Goal: Task Accomplishment & Management: Use online tool/utility

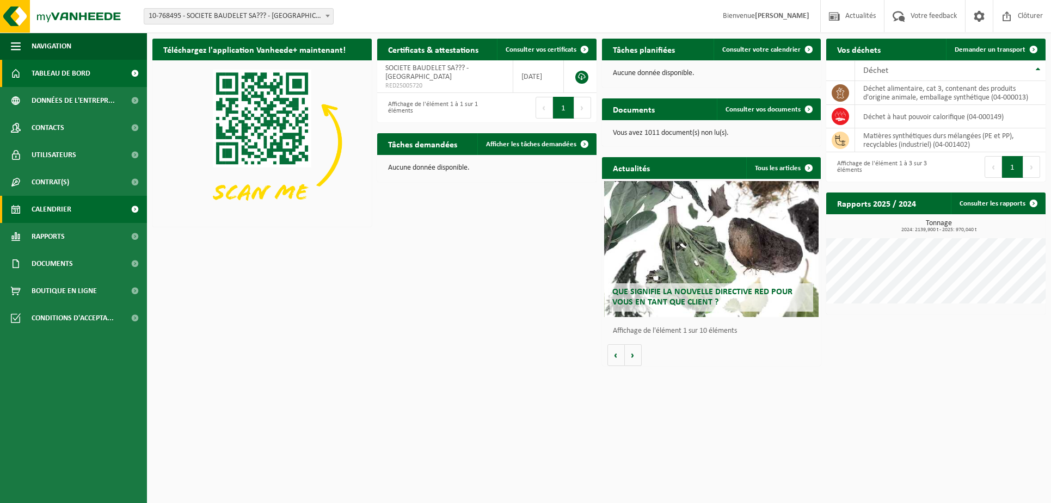
click at [55, 210] on span "Calendrier" at bounding box center [52, 209] width 40 height 27
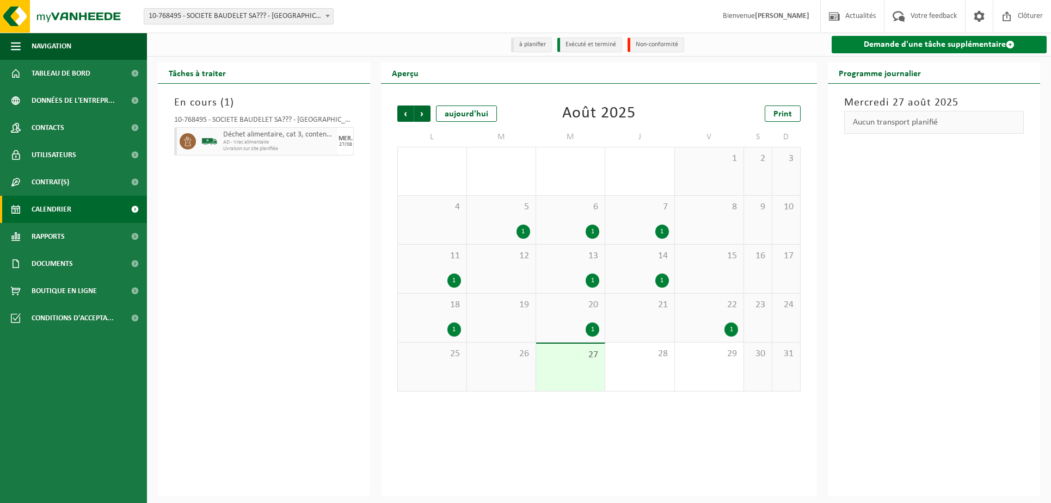
click at [880, 51] on link "Demande d'une tâche supplémentaire" at bounding box center [939, 44] width 215 height 17
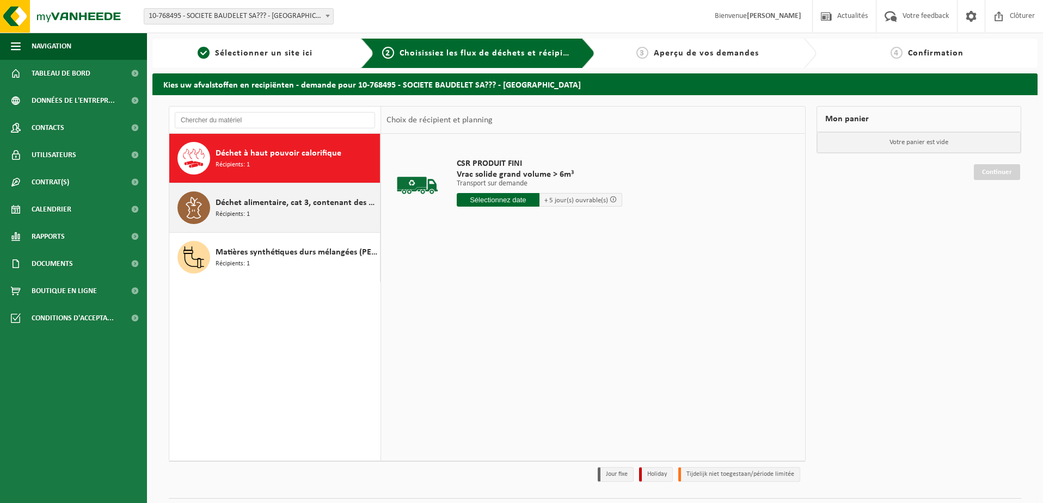
click at [248, 210] on span "Récipients: 1" at bounding box center [233, 215] width 34 height 10
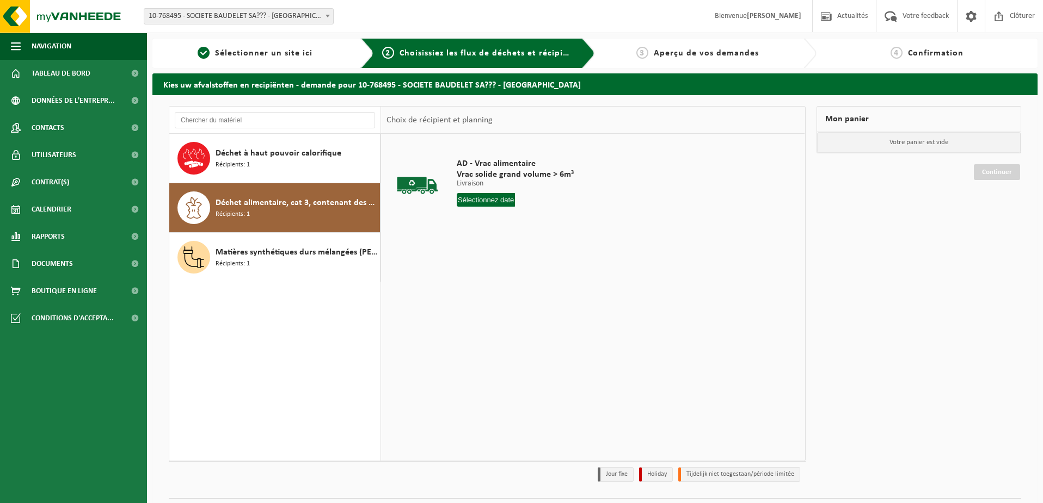
click at [473, 197] on input "text" at bounding box center [486, 200] width 59 height 14
click at [525, 329] on div "28" at bounding box center [523, 331] width 19 height 17
type input "à partir de 2025-08-28"
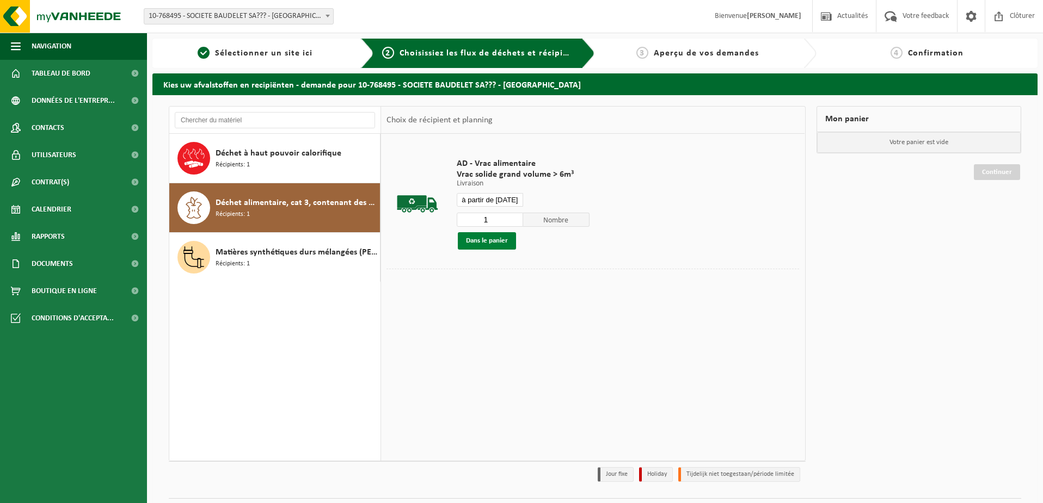
click at [472, 239] on button "Dans le panier" at bounding box center [487, 240] width 58 height 17
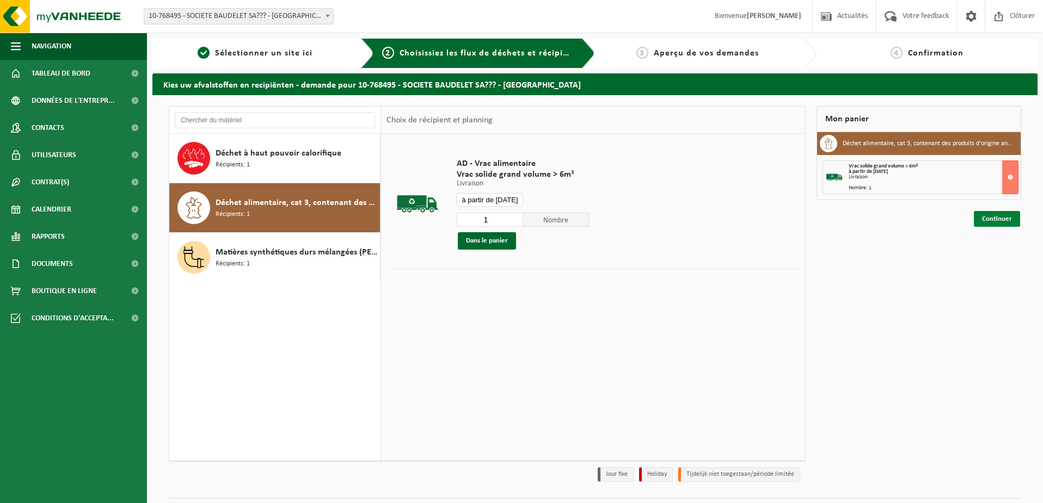
click at [988, 219] on link "Continuer" at bounding box center [997, 219] width 46 height 16
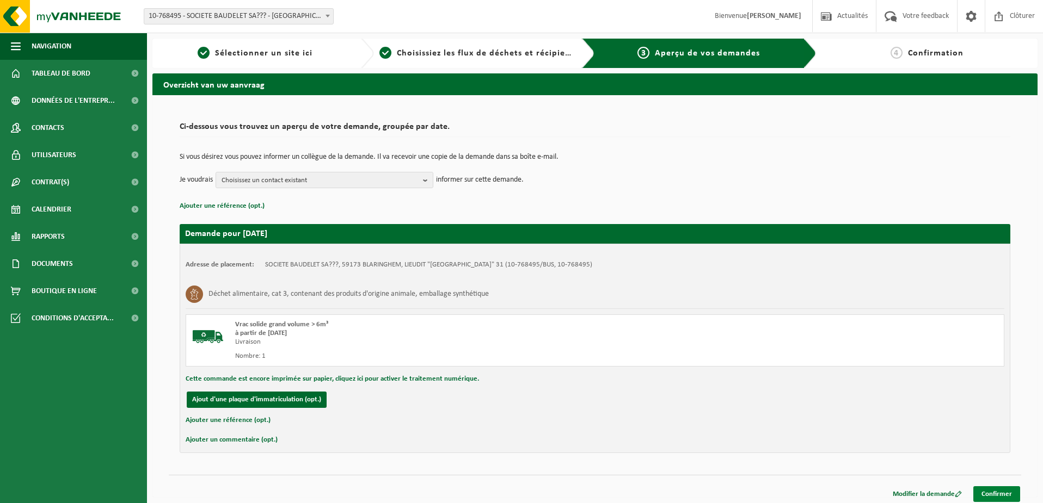
click at [996, 494] on link "Confirmer" at bounding box center [996, 495] width 47 height 16
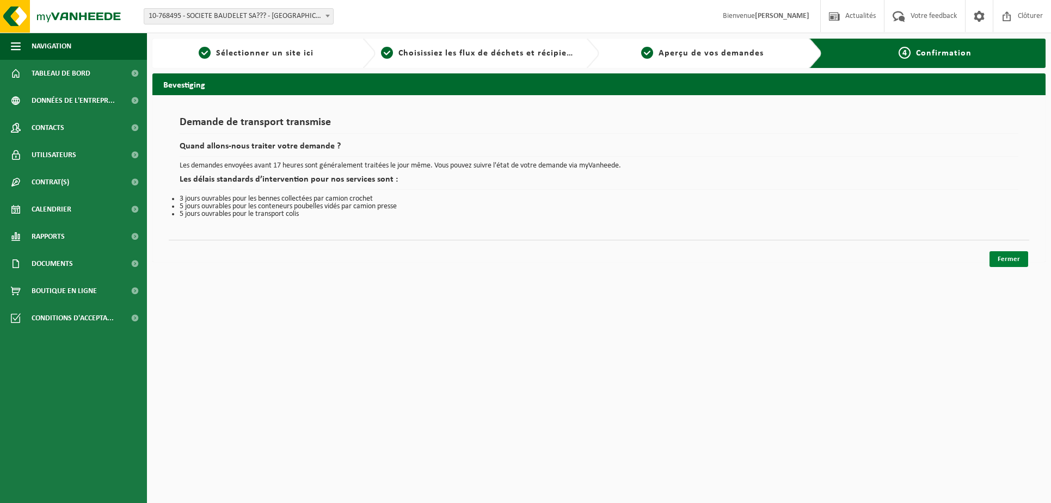
click at [997, 256] on link "Fermer" at bounding box center [1009, 259] width 39 height 16
